Goal: Navigation & Orientation: Find specific page/section

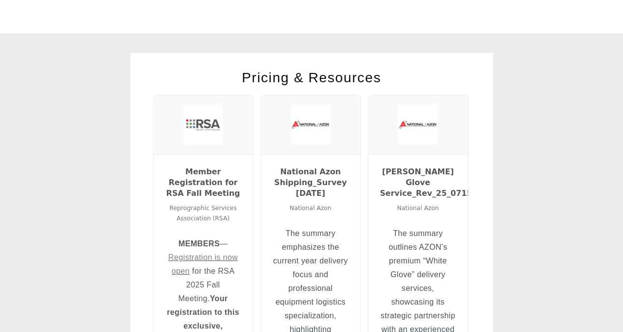
scroll to position [357, 0]
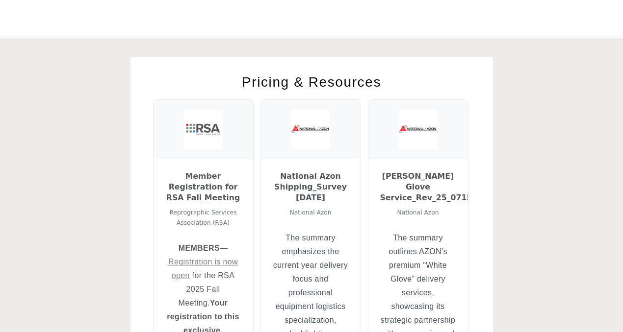
click at [372, 84] on h2 "Pricing & Resources" at bounding box center [311, 82] width 318 height 21
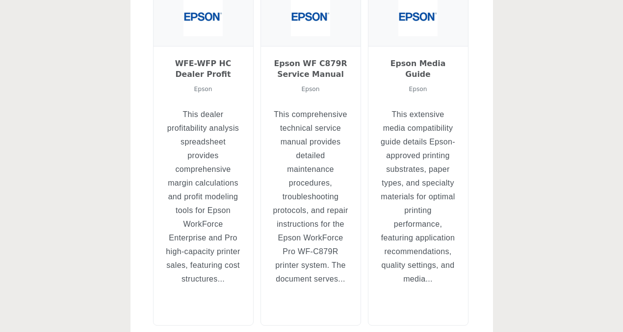
scroll to position [463, 0]
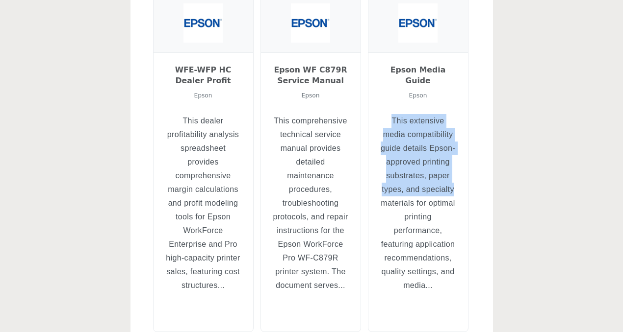
drag, startPoint x: 458, startPoint y: 180, endPoint x: 390, endPoint y: 105, distance: 101.7
click at [390, 105] on div "Epson Media Guide Epson This extensive media compatibility guide details Epson-…" at bounding box center [418, 192] width 100 height 279
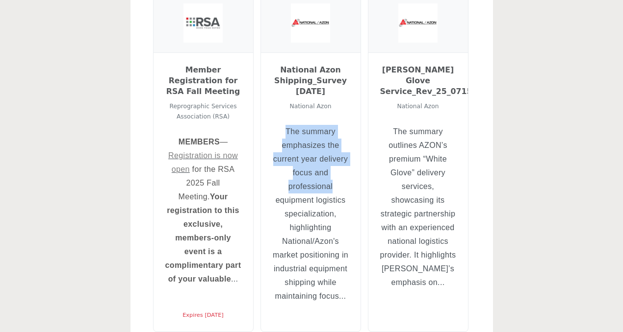
drag, startPoint x: 334, startPoint y: 187, endPoint x: 280, endPoint y: 129, distance: 78.7
click at [280, 129] on p "The summary emphasizes the current year delivery focus and professional equipme…" at bounding box center [311, 214] width 76 height 178
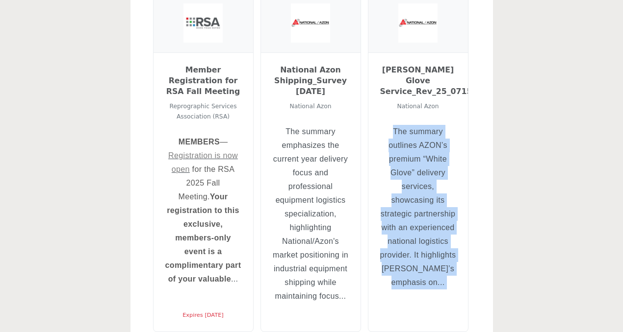
drag, startPoint x: 334, startPoint y: 187, endPoint x: 272, endPoint y: 121, distance: 90.5
click at [272, 121] on div "Member Registration for RSA Fall Meeting Reprographic Services Association (RSA…" at bounding box center [311, 162] width 317 height 338
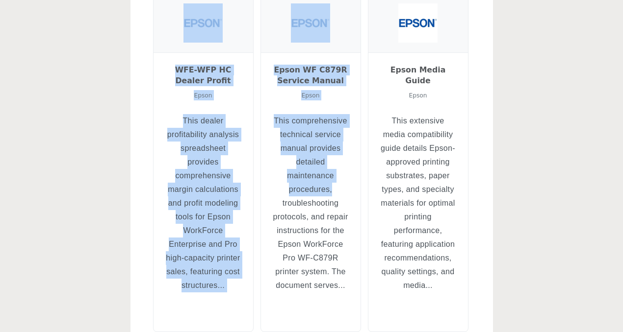
click at [297, 188] on p "This comprehensive technical service manual provides detailed maintenance proce…" at bounding box center [311, 203] width 76 height 178
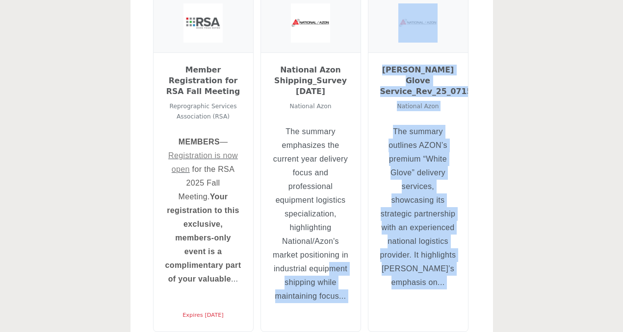
drag, startPoint x: 274, startPoint y: 120, endPoint x: 330, endPoint y: 269, distance: 159.2
click at [330, 269] on div "Member Registration for RSA Fall Meeting Reprographic Services Association (RSA…" at bounding box center [311, 162] width 317 height 338
click at [330, 269] on p "The summary emphasizes the current year delivery focus and professional equipme…" at bounding box center [311, 214] width 76 height 178
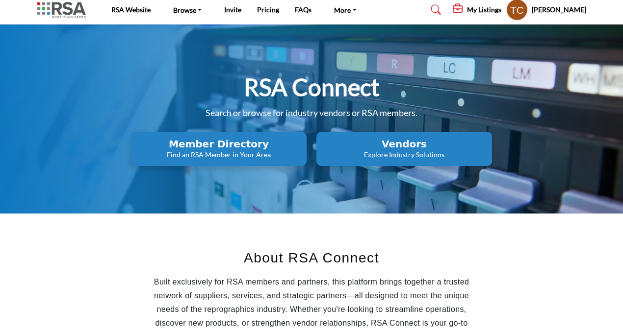
scroll to position [0, 0]
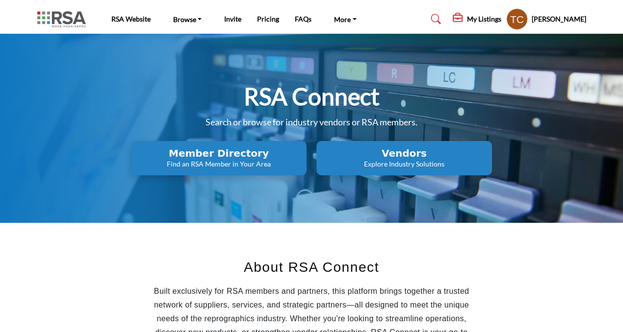
click at [528, 19] on profile-featured-9d57d186-dcdc-4fd1-8698-ebbedcf867ab "Show hide supplier dropdown" at bounding box center [517, 19] width 22 height 22
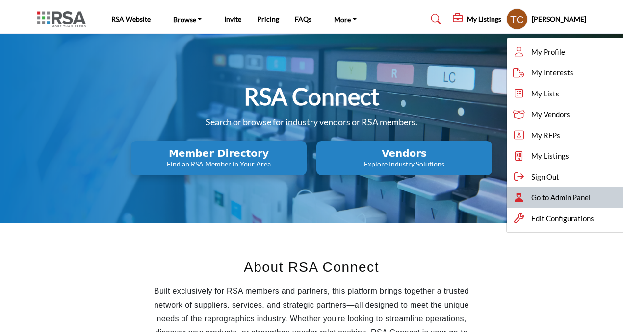
click at [566, 194] on span "Go to Admin Panel" at bounding box center [560, 197] width 59 height 11
